Goal: Information Seeking & Learning: Learn about a topic

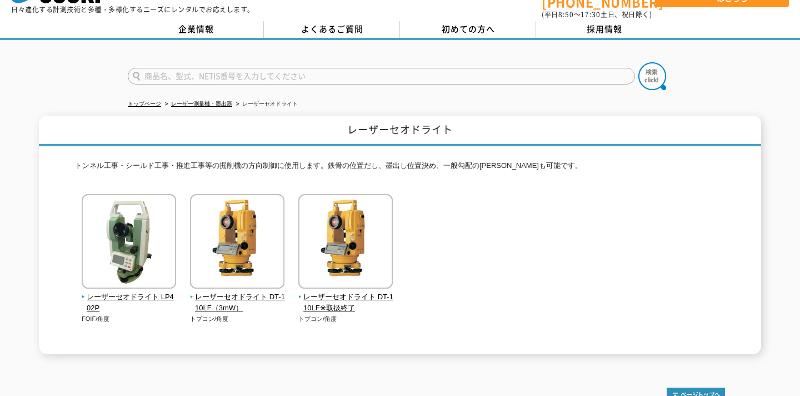
scroll to position [42, 0]
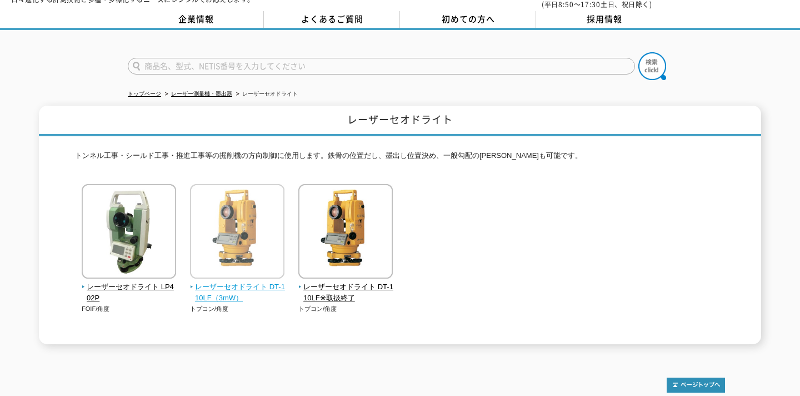
click at [260, 273] on img at bounding box center [237, 232] width 94 height 97
click at [254, 231] on img at bounding box center [237, 232] width 94 height 97
click at [226, 285] on span "レーザーセオドライト DT-110LF（3mW）" at bounding box center [237, 292] width 95 height 23
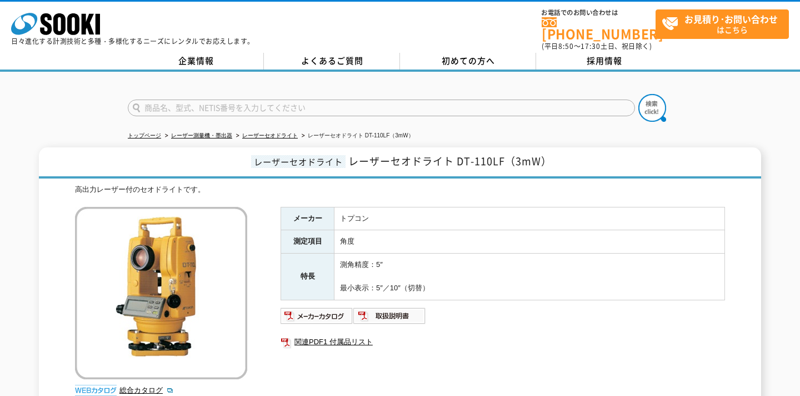
click at [461, 155] on span "レーザーセオドライト DT-110LF（3mW）" at bounding box center [450, 160] width 203 height 15
drag, startPoint x: 461, startPoint y: 155, endPoint x: 484, endPoint y: 155, distance: 22.8
click at [484, 155] on span "レーザーセオドライト DT-110LF（3mW）" at bounding box center [450, 160] width 203 height 15
drag, startPoint x: 494, startPoint y: 154, endPoint x: 459, endPoint y: 154, distance: 35.6
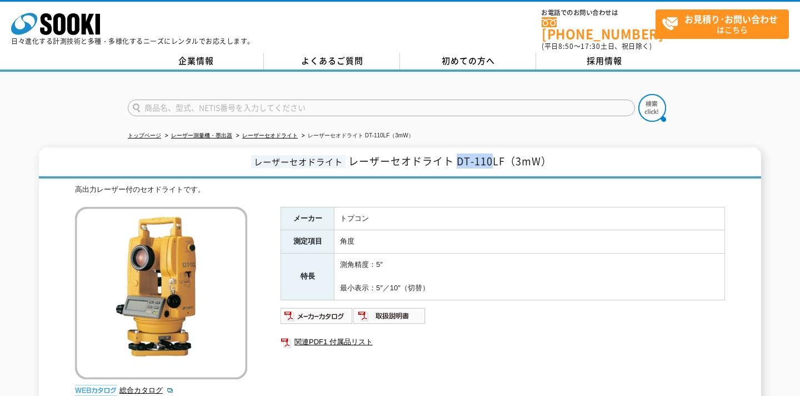
click at [459, 154] on span "レーザーセオドライト DT-110LF（3mW）" at bounding box center [450, 160] width 203 height 15
copy span "DT-110"
